Goal: Information Seeking & Learning: Learn about a topic

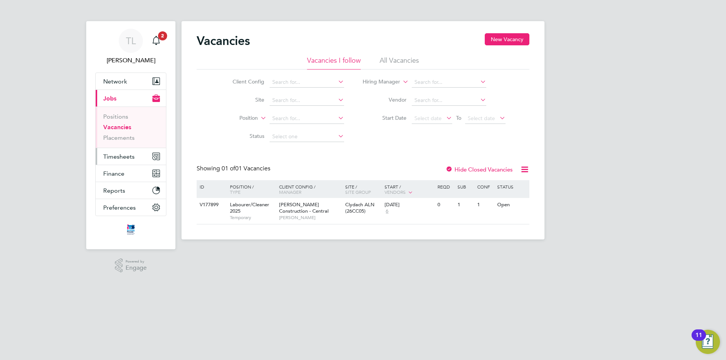
click at [149, 158] on button "Timesheets" at bounding box center [131, 156] width 70 height 17
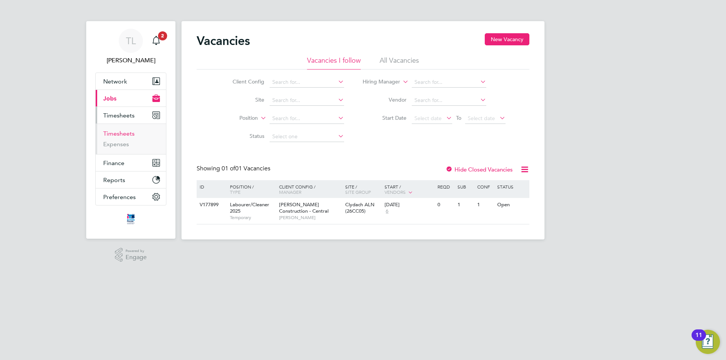
click at [129, 135] on link "Timesheets" at bounding box center [118, 133] width 31 height 7
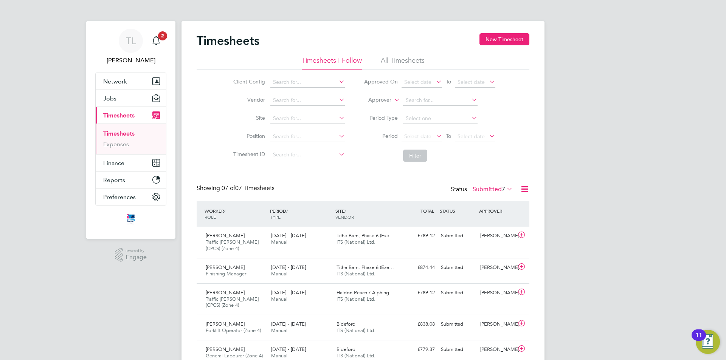
click at [320, 113] on li "Site" at bounding box center [287, 119] width 133 height 18
click at [317, 115] on input at bounding box center [307, 118] width 74 height 11
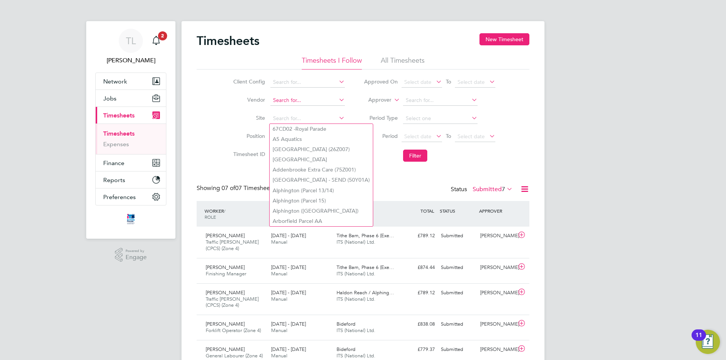
type input "e"
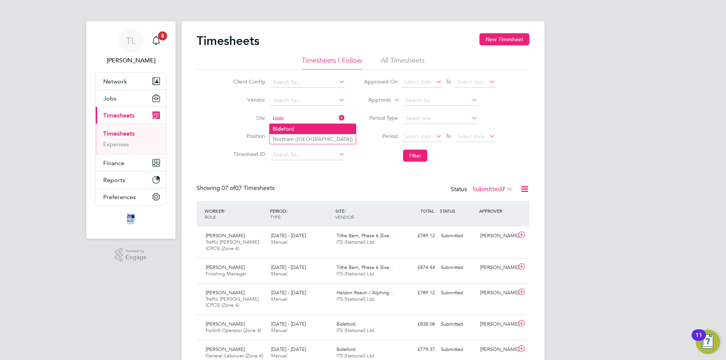
click at [305, 131] on li "Bide ford" at bounding box center [312, 129] width 86 height 10
type input "Bideford"
click at [426, 141] on span "Select date" at bounding box center [421, 137] width 40 height 10
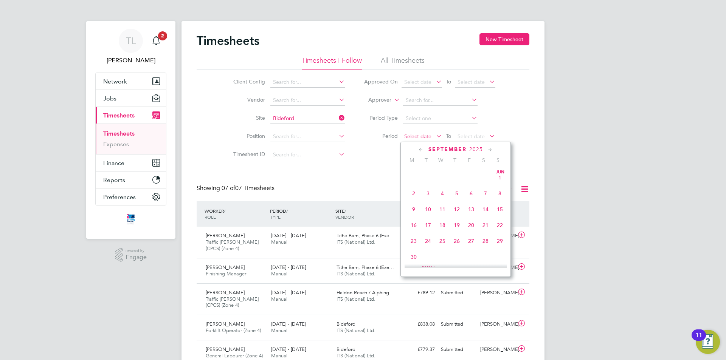
scroll to position [229, 0]
click at [483, 178] on span "23" at bounding box center [485, 171] width 14 height 14
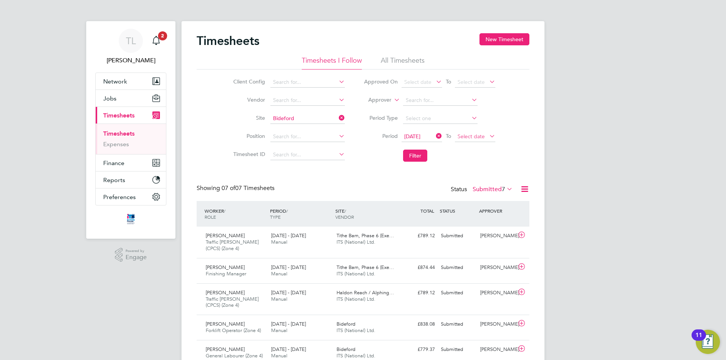
click at [481, 137] on span "Select date" at bounding box center [470, 136] width 27 height 7
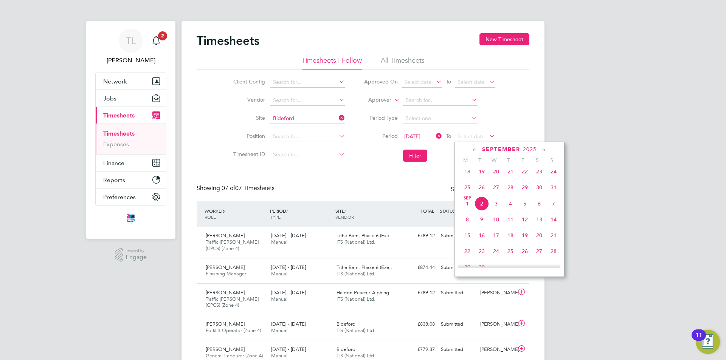
click at [540, 189] on span "30" at bounding box center [539, 187] width 14 height 14
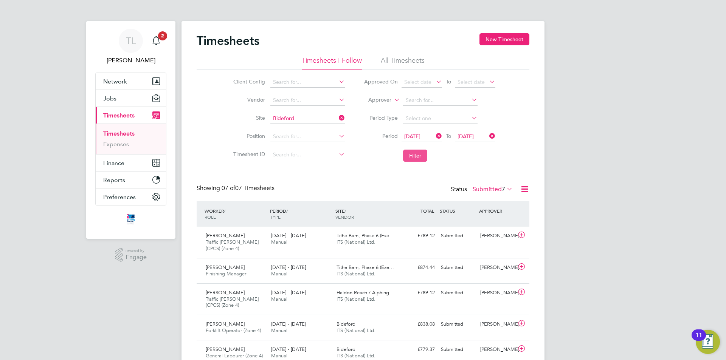
click at [412, 155] on button "Filter" at bounding box center [415, 156] width 24 height 12
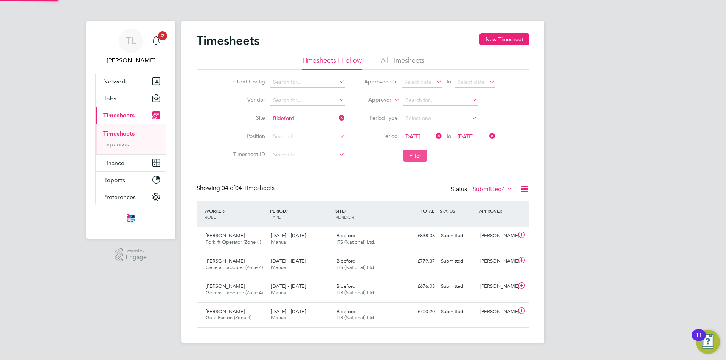
scroll to position [19, 66]
click at [125, 98] on button "Jobs" at bounding box center [131, 98] width 70 height 17
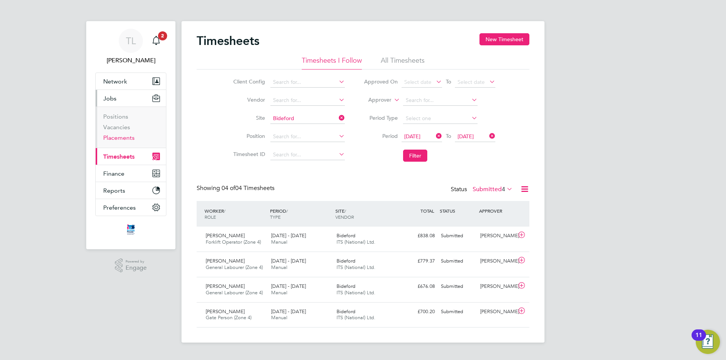
click at [119, 138] on link "Placements" at bounding box center [118, 137] width 31 height 7
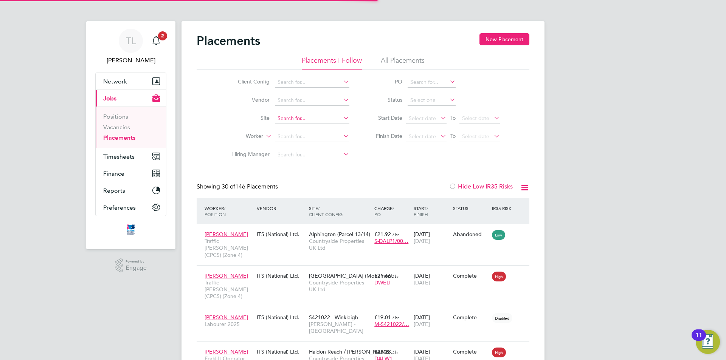
scroll to position [28, 66]
click at [116, 129] on link "Vacancies" at bounding box center [116, 127] width 27 height 7
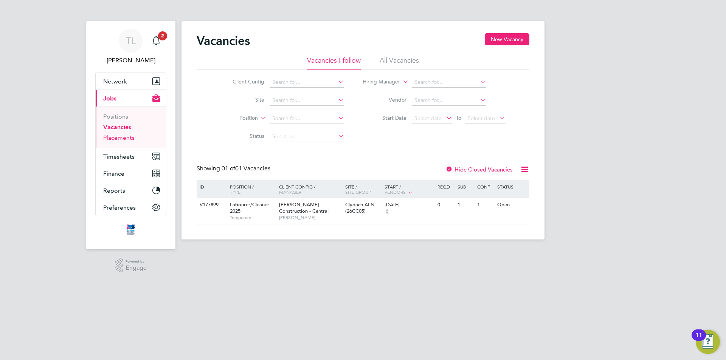
click at [115, 140] on link "Placements" at bounding box center [118, 137] width 31 height 7
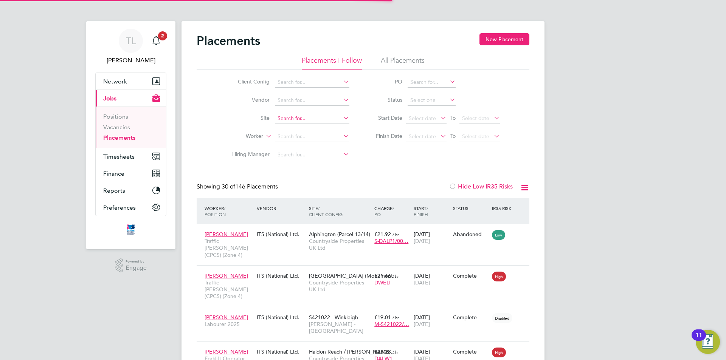
click at [296, 122] on input at bounding box center [312, 118] width 74 height 11
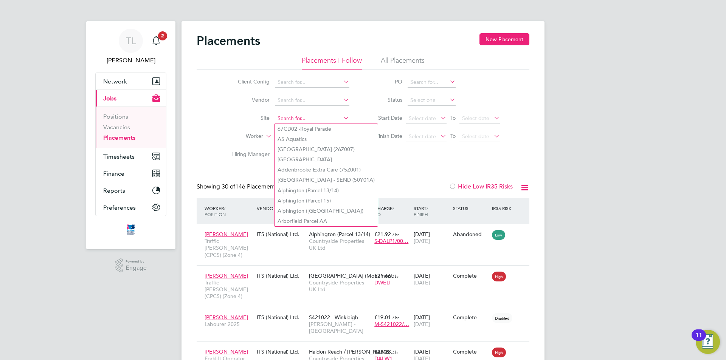
type input "b"
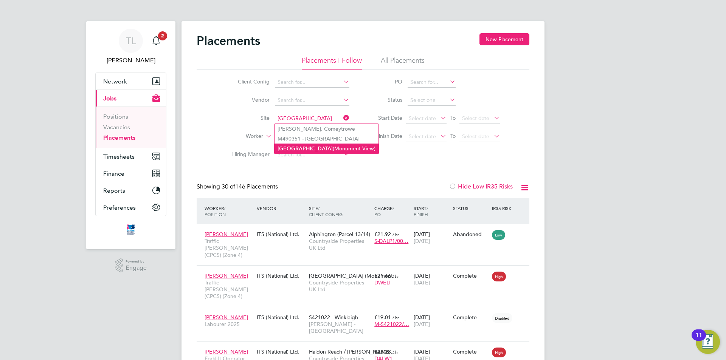
click at [308, 149] on li "Wellington (Monument View)" at bounding box center [326, 149] width 104 height 10
type input "Wellington (Monument View)"
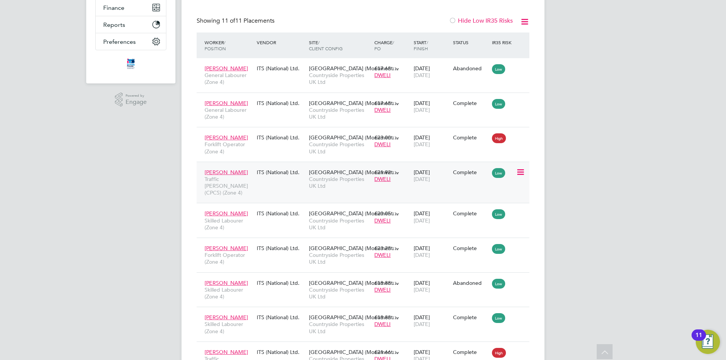
click at [263, 181] on div "James Williams Traffic Marshall (CPCS) (Zone 4) ITS (National) Ltd. Wellington …" at bounding box center [363, 183] width 333 height 42
click at [337, 181] on span "Countryside Properties UK Ltd" at bounding box center [340, 183] width 62 height 14
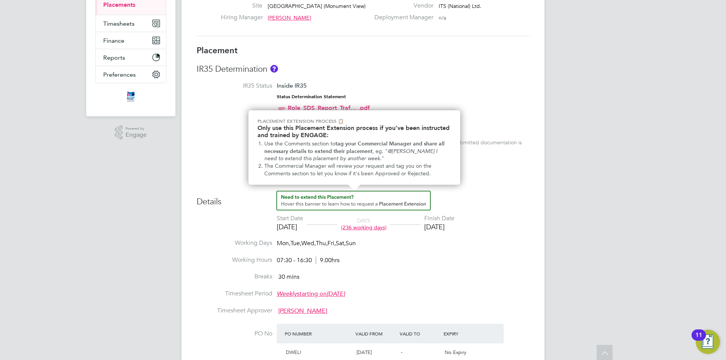
scroll to position [151, 0]
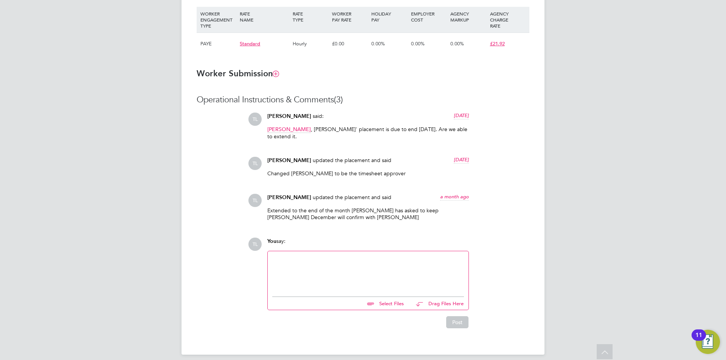
click at [391, 258] on div at bounding box center [368, 272] width 192 height 32
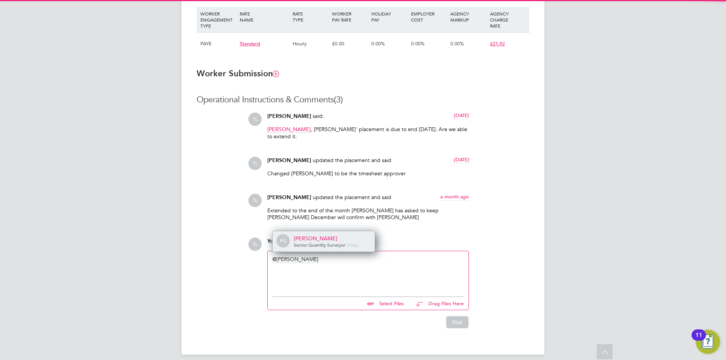
click at [336, 235] on div "Paul Griffiths" at bounding box center [332, 238] width 76 height 7
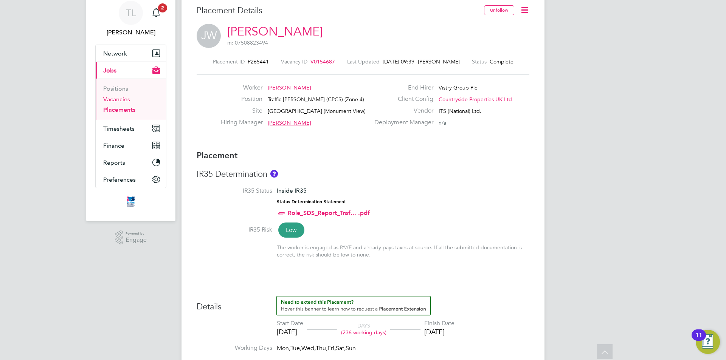
click at [119, 96] on link "Vacancies" at bounding box center [116, 99] width 27 height 7
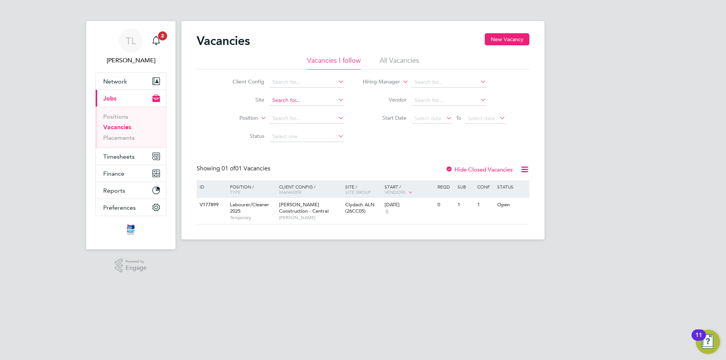
click at [292, 103] on input at bounding box center [306, 100] width 74 height 11
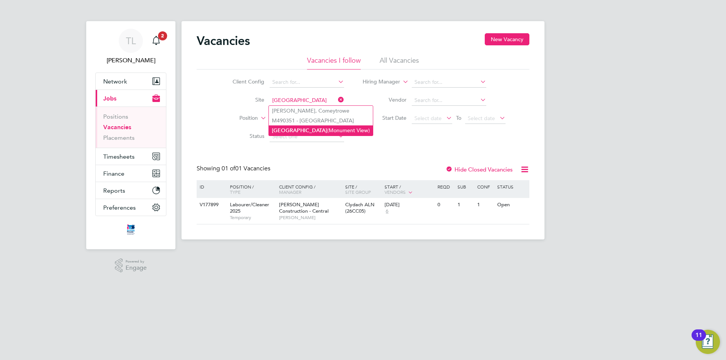
click at [299, 128] on li "Wellington (Monument View)" at bounding box center [321, 130] width 104 height 10
type input "Wellington (Monument View)"
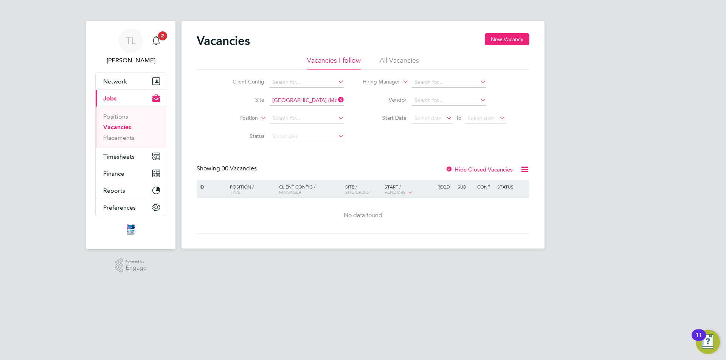
click at [411, 62] on li "All Vacancies" at bounding box center [398, 63] width 39 height 14
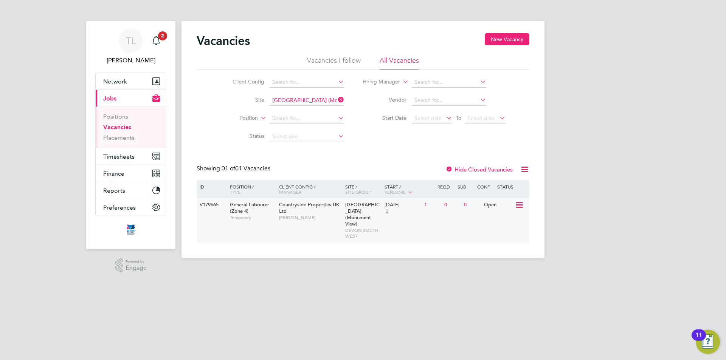
click at [312, 207] on span "Countryside Properties UK Ltd" at bounding box center [309, 207] width 60 height 13
click at [115, 139] on link "Placements" at bounding box center [118, 137] width 31 height 7
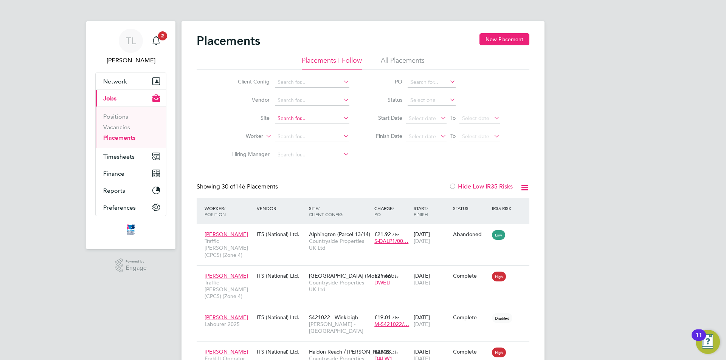
scroll to position [28, 66]
click at [286, 115] on input at bounding box center [312, 118] width 74 height 11
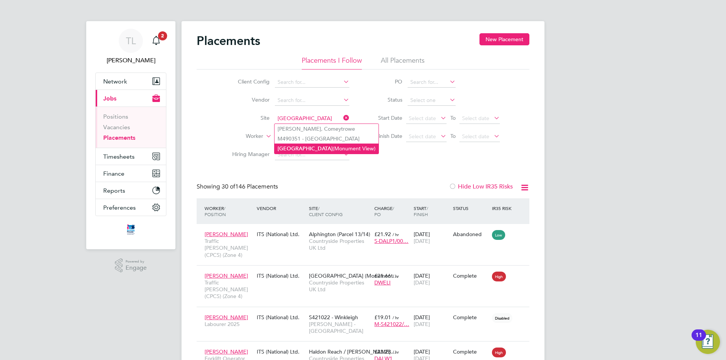
click at [317, 150] on li "Wellington (Monument View)" at bounding box center [326, 149] width 104 height 10
type input "Wellington (Monument View)"
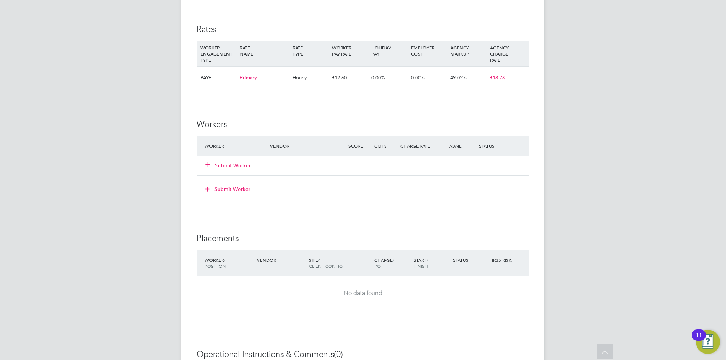
scroll to position [552, 0]
